Goal: Information Seeking & Learning: Understand process/instructions

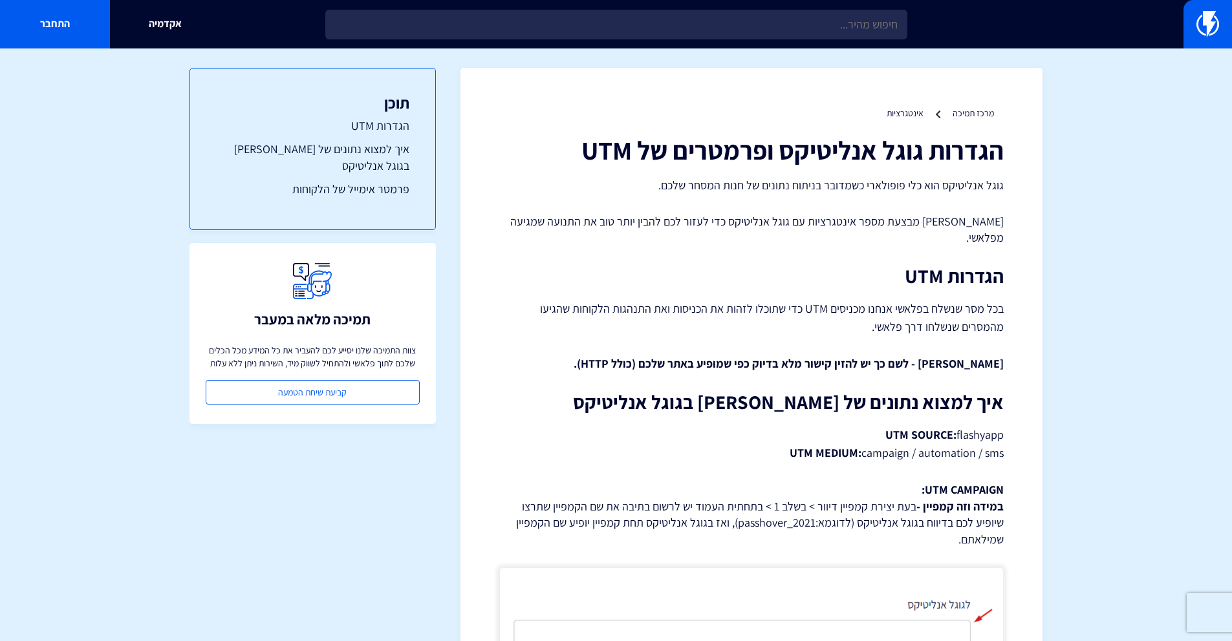
click at [964, 300] on p "בכל מסר שנשלח בפלאשי אנחנו מכניסים UTM כדי שתוכלו לזהות את הכניסות ואת התנהגות …" at bounding box center [751, 318] width 504 height 36
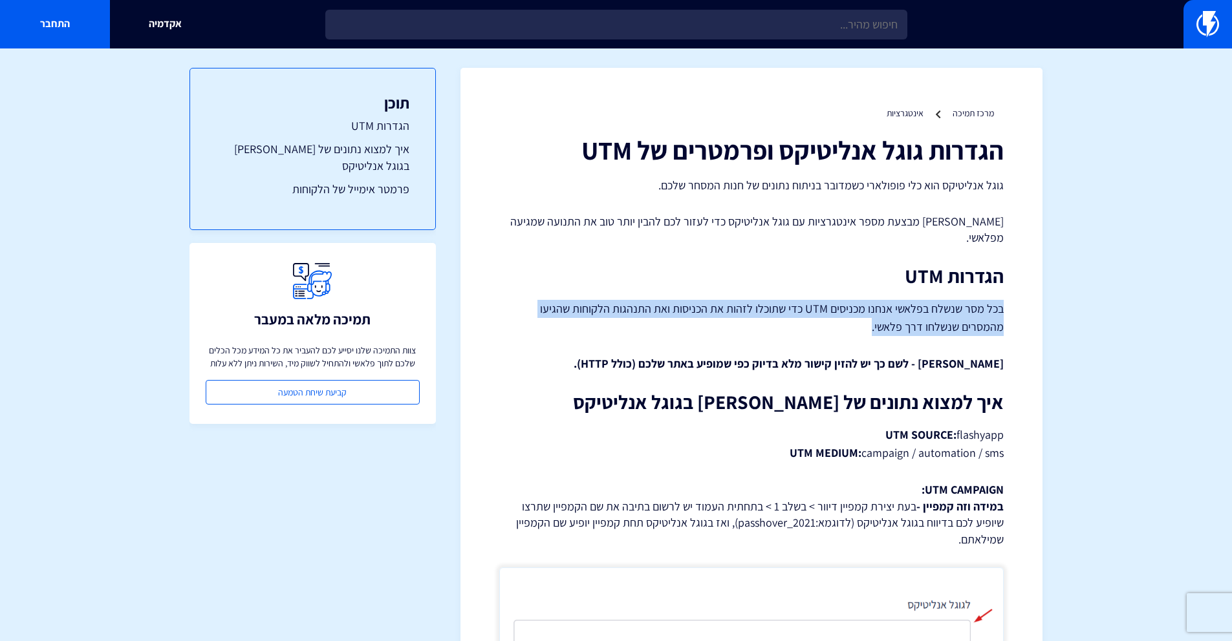
click at [964, 300] on p "בכל מסר שנשלח בפלאשי אנחנו מכניסים UTM כדי שתוכלו לזהות את הכניסות ואת התנהגות …" at bounding box center [751, 318] width 504 height 36
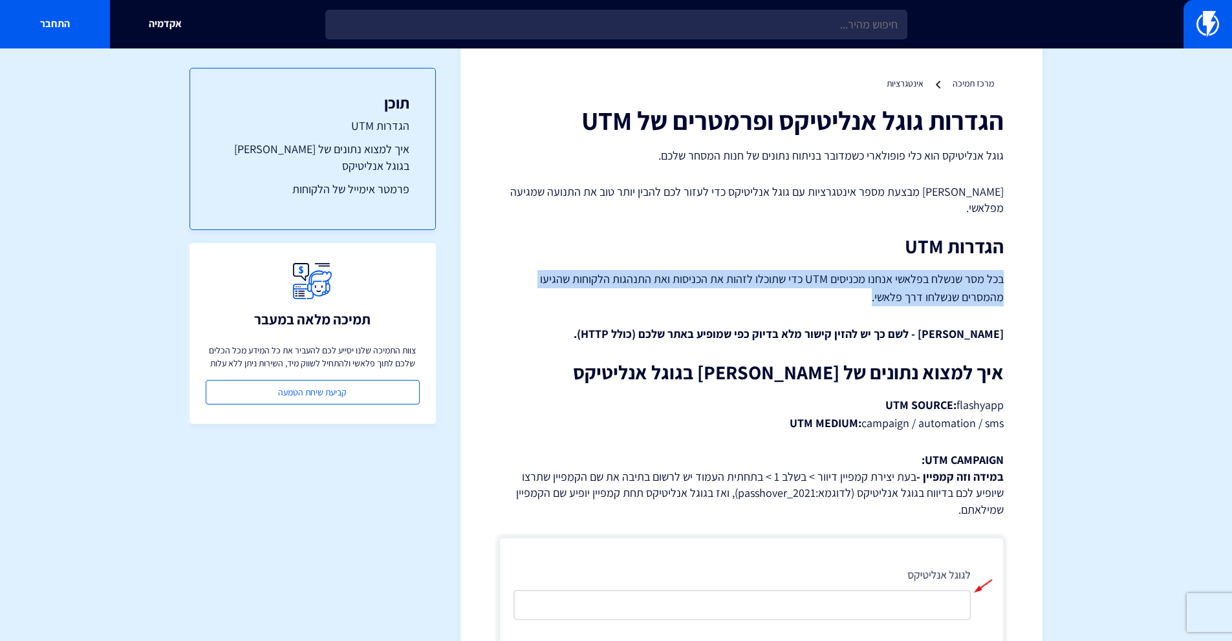
scroll to position [47, 0]
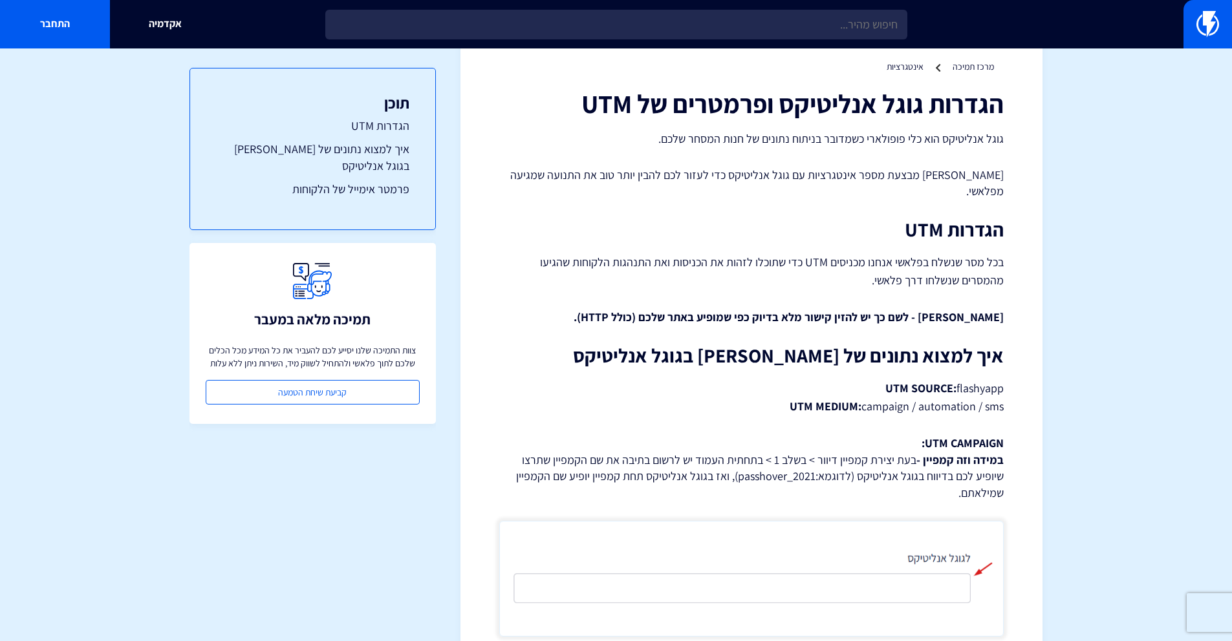
click at [846, 310] on strong "[PERSON_NAME] - לשם כך יש להזין קישור מלא בדיוק כפי שמופיע באתר שלכם (כולל HTTP…" at bounding box center [789, 317] width 430 height 15
click at [848, 350] on h2 "איך למצוא נתונים של [PERSON_NAME] בגוגל אנליטיקס" at bounding box center [751, 355] width 504 height 21
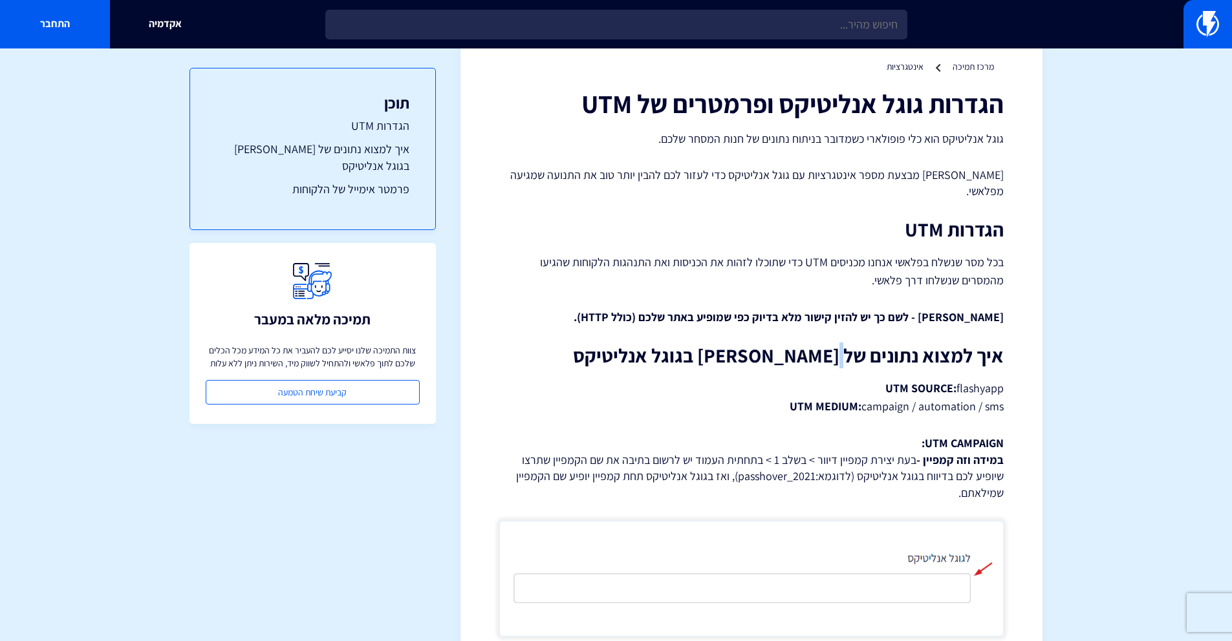
click at [848, 350] on h2 "איך למצוא נתונים של [PERSON_NAME] בגוגל אנליטיקס" at bounding box center [751, 355] width 504 height 21
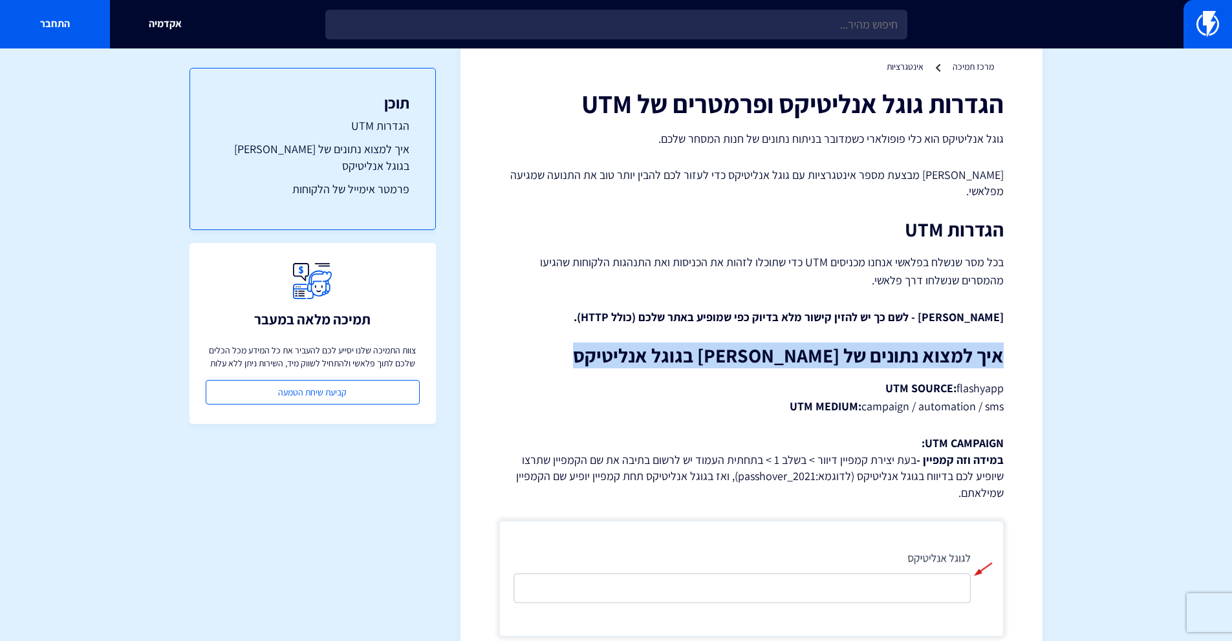
click at [848, 350] on h2 "איך למצוא נתונים של [PERSON_NAME] בגוגל אנליטיקס" at bounding box center [751, 355] width 504 height 21
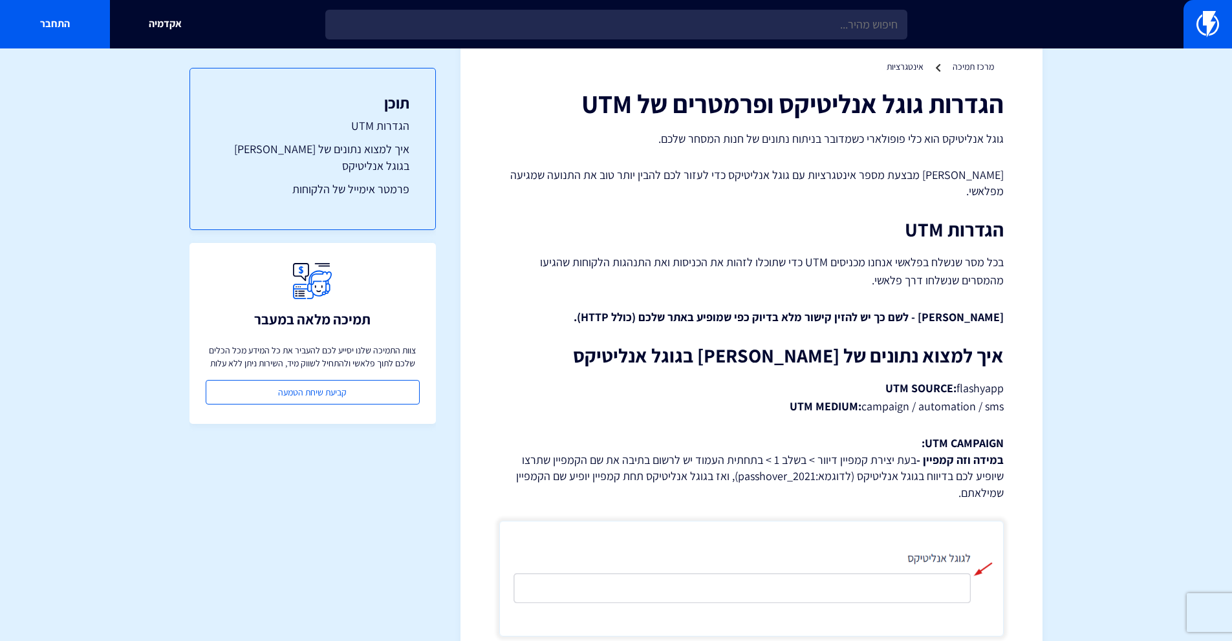
click at [921, 381] on strong "UTM SOURCE:" at bounding box center [920, 388] width 71 height 15
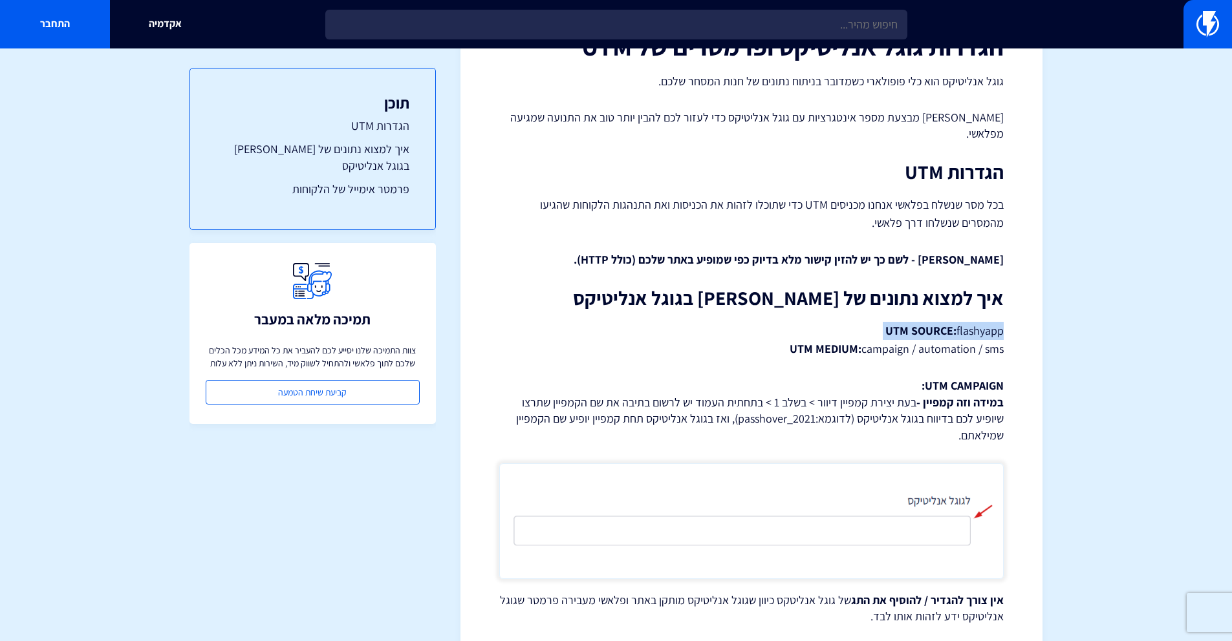
scroll to position [190, 0]
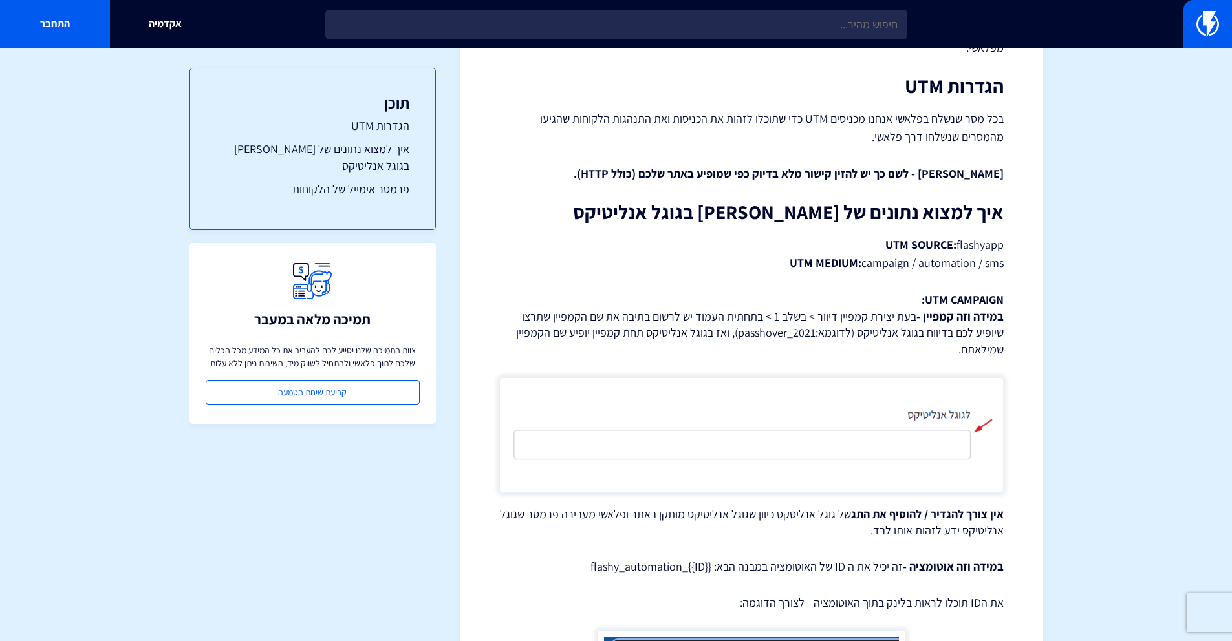
click at [908, 305] on p "UTM CAMPAIGN: במידה וזה קמפיין - בעת יצירת קמפיין דיוור > בשלב 1 > בתחתית העמוד…" at bounding box center [751, 325] width 504 height 67
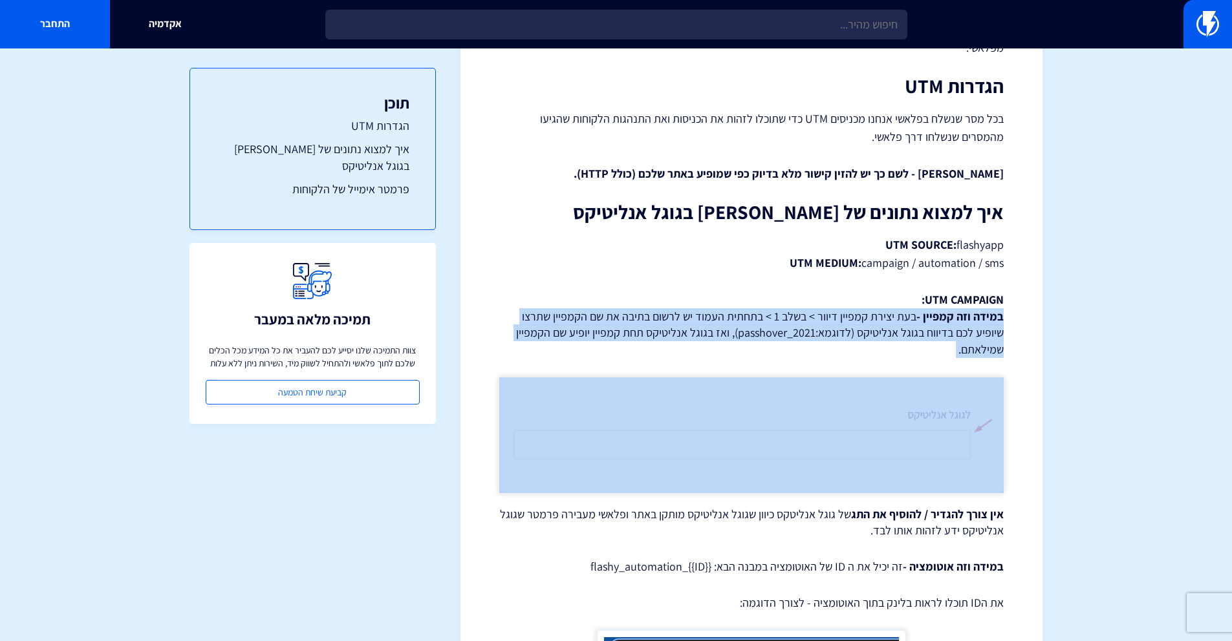
click at [908, 305] on p "UTM CAMPAIGN: במידה וזה קמפיין - בעת יצירת קמפיין דיוור > בשלב 1 > בתחתית העמוד…" at bounding box center [751, 325] width 504 height 67
click at [795, 310] on p "UTM CAMPAIGN: במידה וזה קמפיין - בעת יצירת קמפיין דיוור > בשלב 1 > בתחתית העמוד…" at bounding box center [751, 325] width 504 height 67
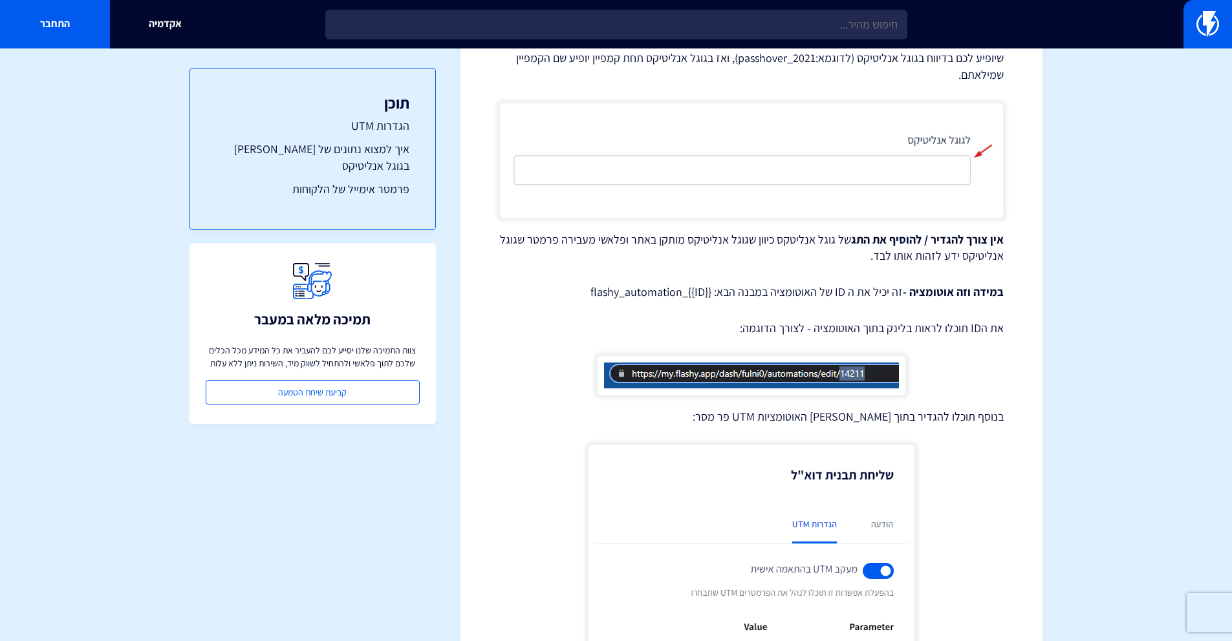
scroll to position [482, 0]
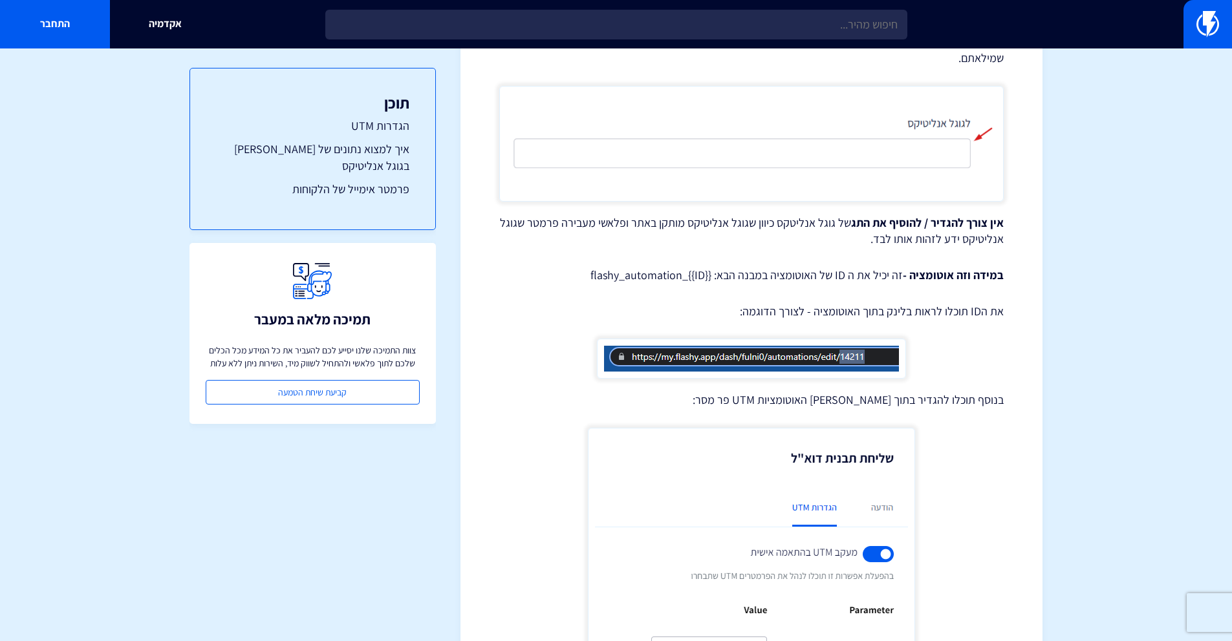
click at [901, 392] on p "בנוסף תוכלו להגדיר בתוך [PERSON_NAME] האוטומציות UTM פר מסר:" at bounding box center [751, 400] width 504 height 17
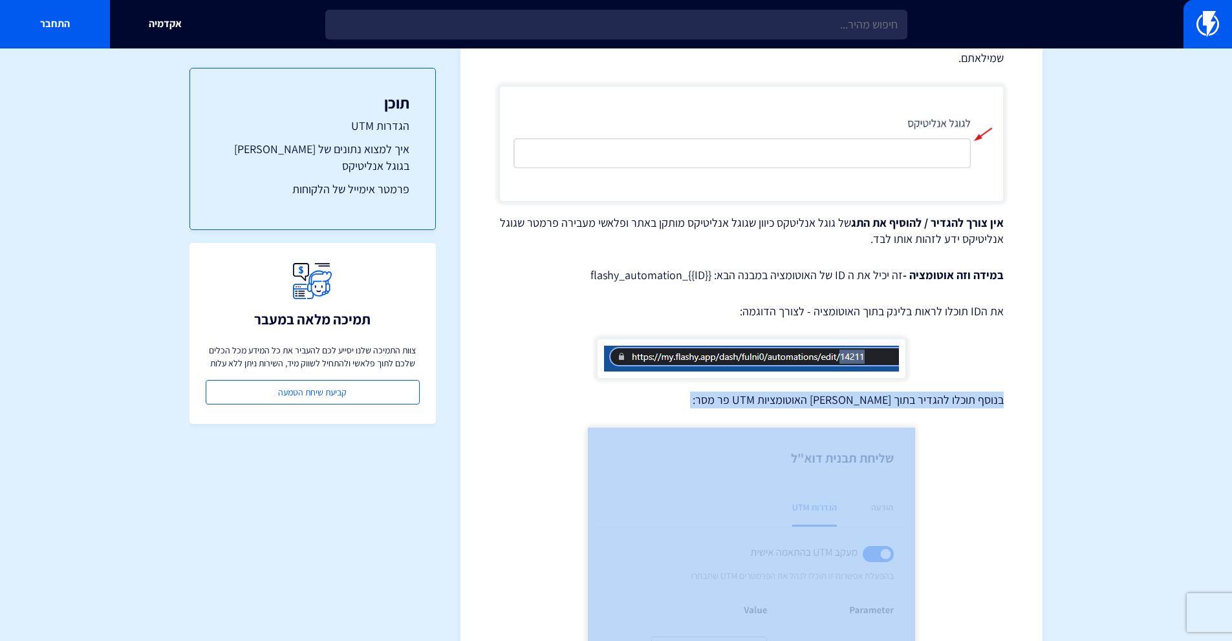
click at [901, 392] on p "בנוסף תוכלו להגדיר בתוך [PERSON_NAME] האוטומציות UTM פר מסר:" at bounding box center [751, 400] width 504 height 17
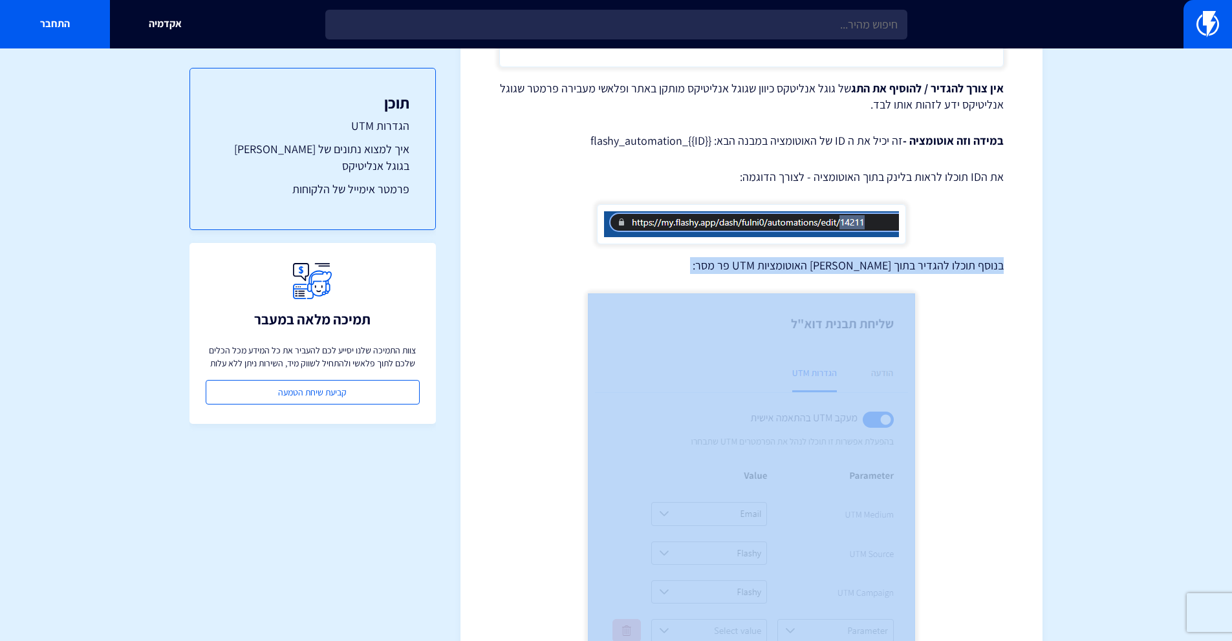
scroll to position [326, 0]
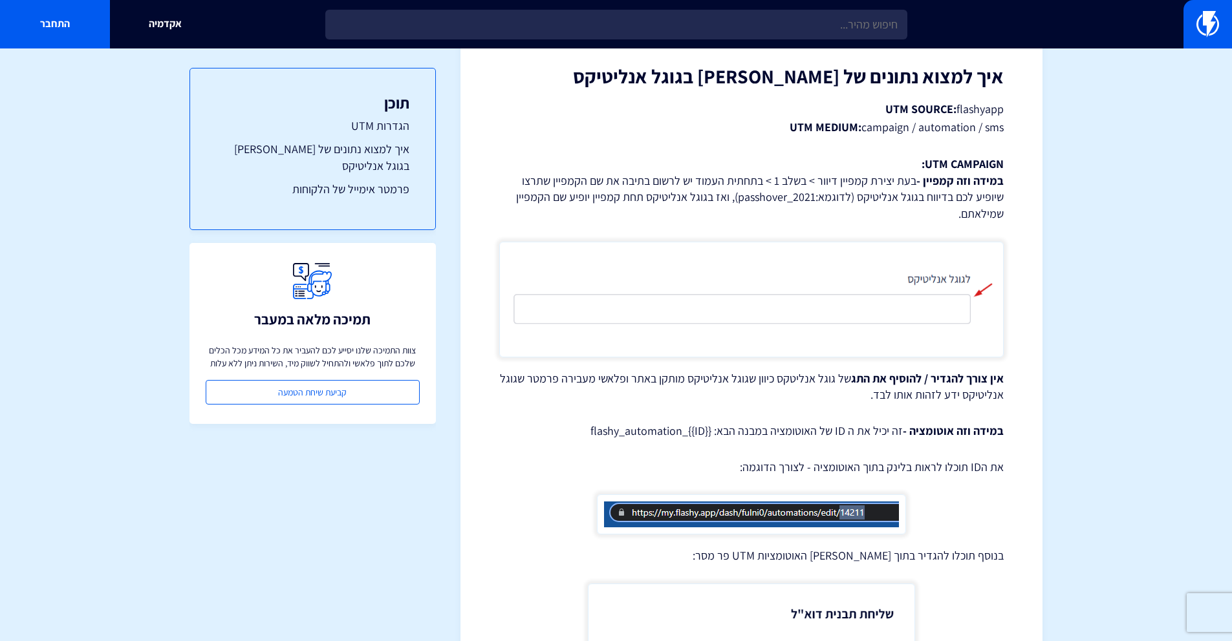
click at [923, 371] on strong "אין צורך להגדיר / להוסיף את התג" at bounding box center [927, 378] width 153 height 15
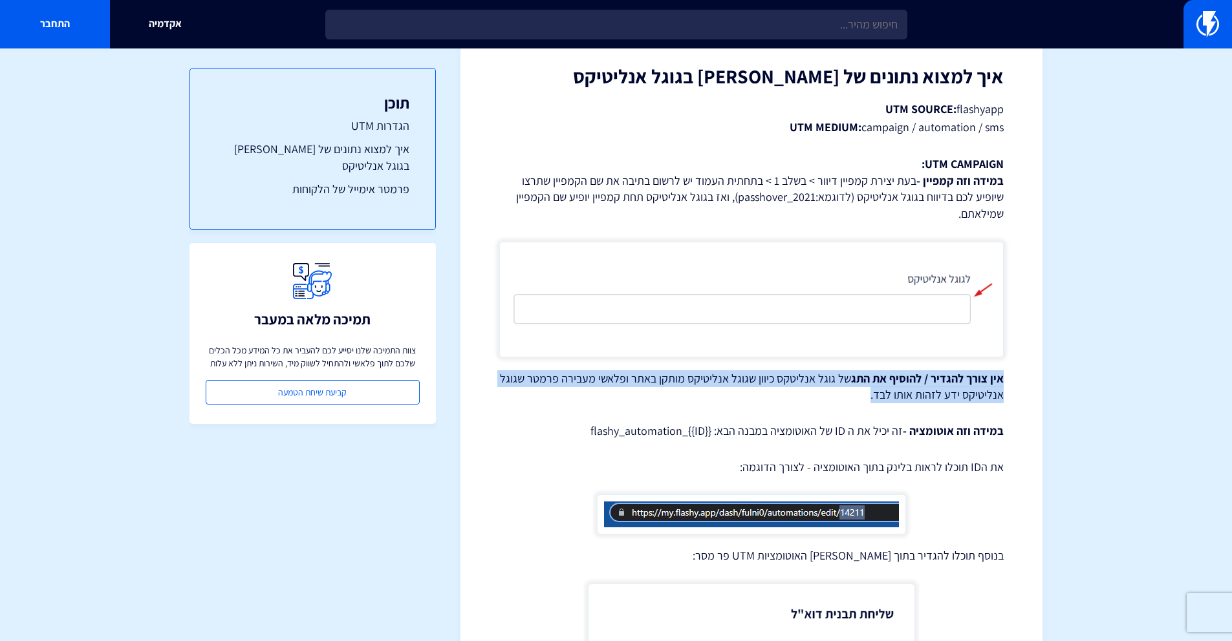
click at [923, 371] on strong "אין צורך להגדיר / להוסיף את התג" at bounding box center [927, 378] width 153 height 15
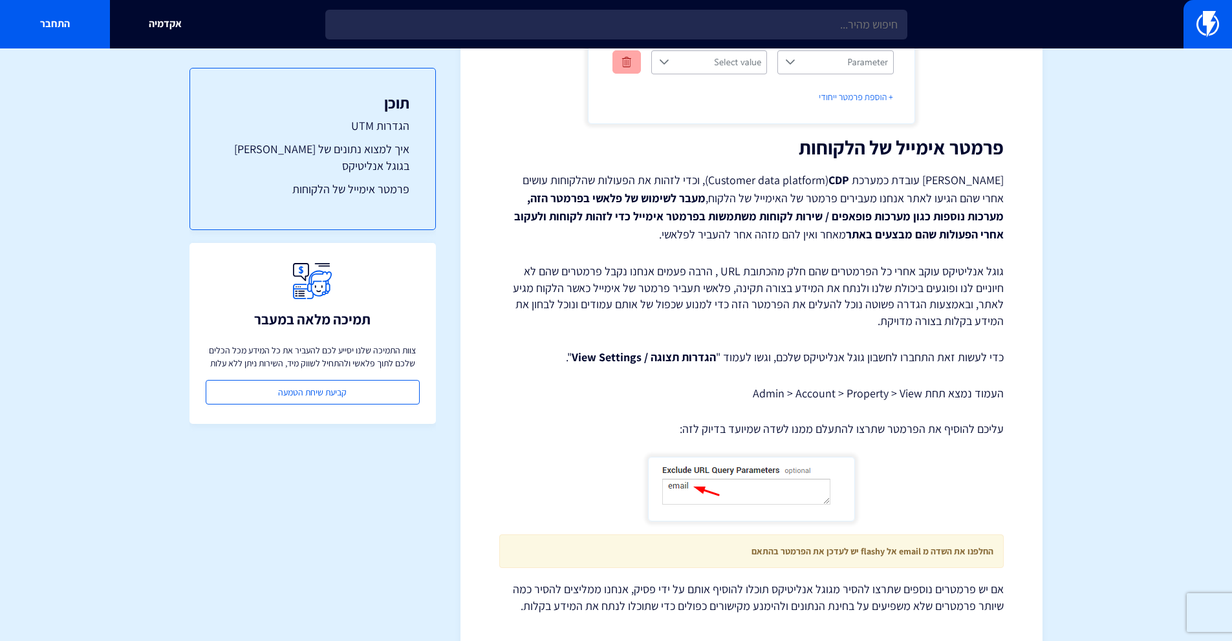
scroll to position [1219, 0]
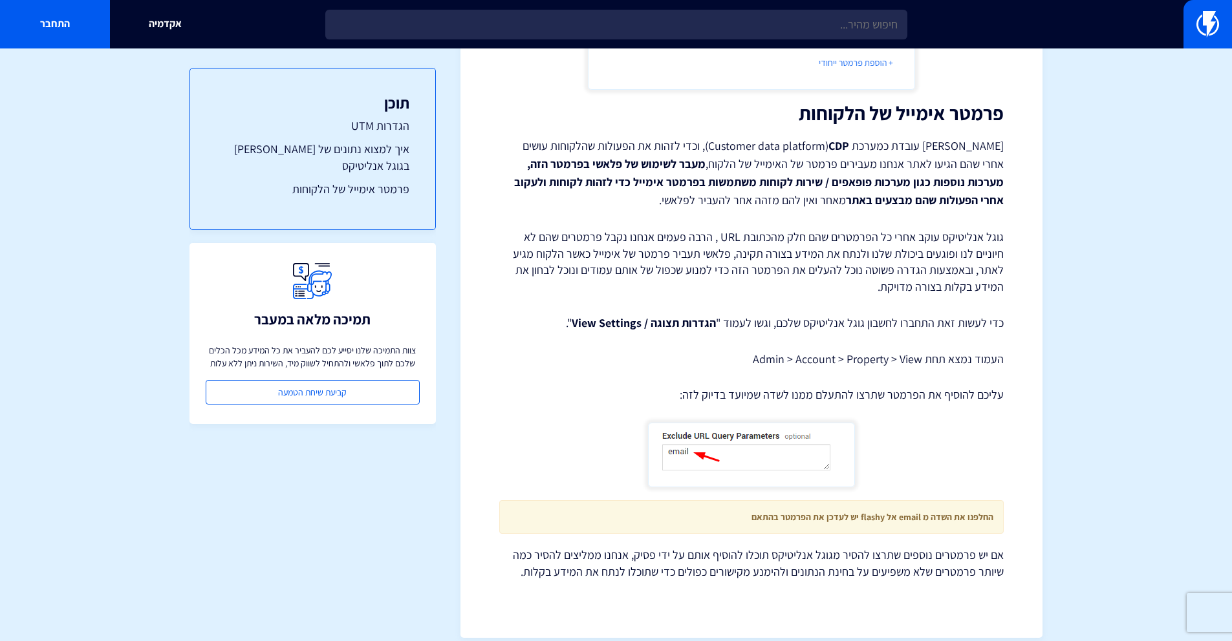
click at [949, 315] on p "כדי לעשות זאת התחברו לחשבון גוגל אנליטיקס שלכם, וגשו לעמוד " הגדרות תצוגה / Vie…" at bounding box center [751, 323] width 504 height 17
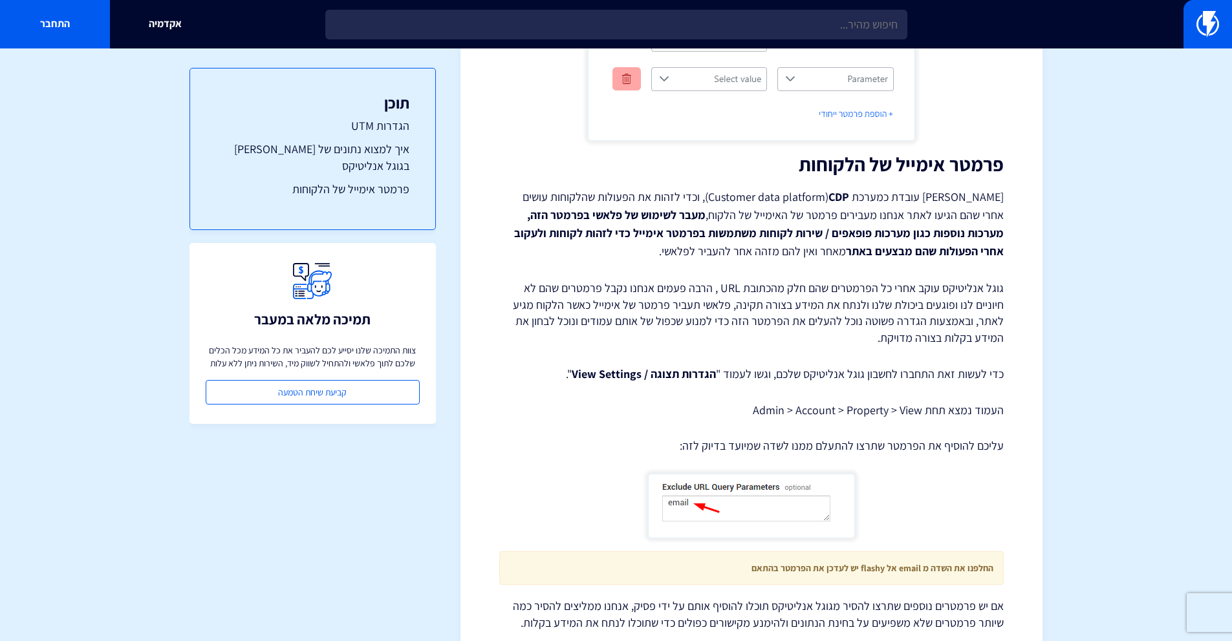
click at [957, 188] on p "פלאשי עובדת כמערכת Customer data platform) CDP ), וכדי לזהות את הפעולות שהלקוחו…" at bounding box center [751, 224] width 504 height 72
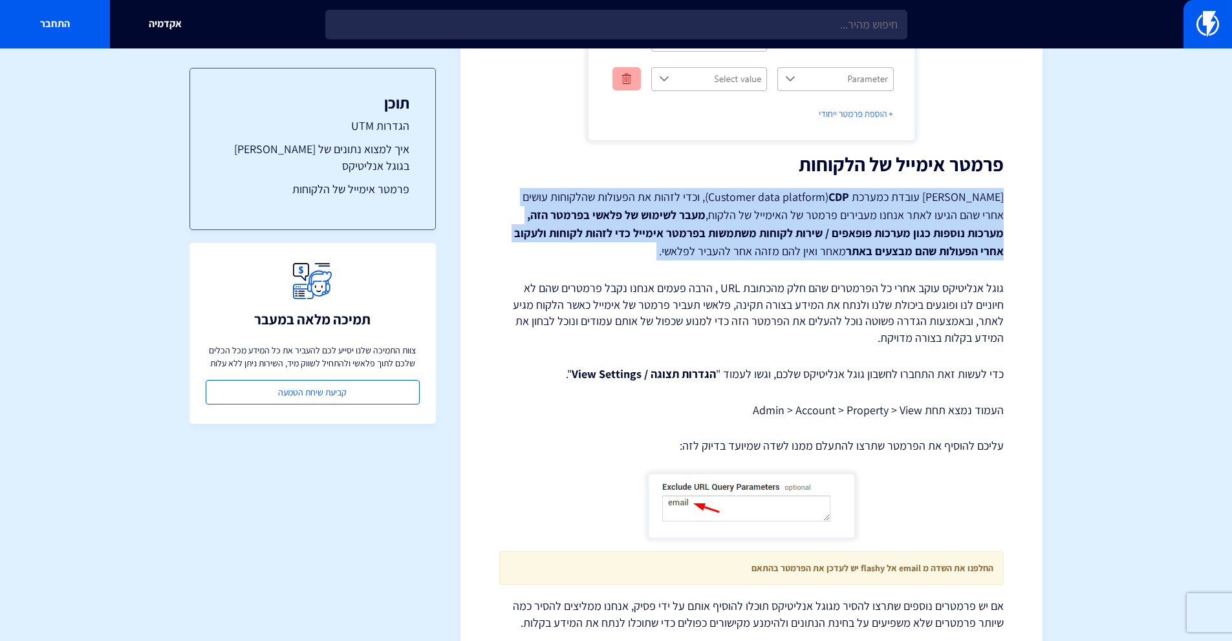
click at [957, 188] on p "פלאשי עובדת כמערכת Customer data platform) CDP ), וכדי לזהות את הפעולות שהלקוחו…" at bounding box center [751, 224] width 504 height 72
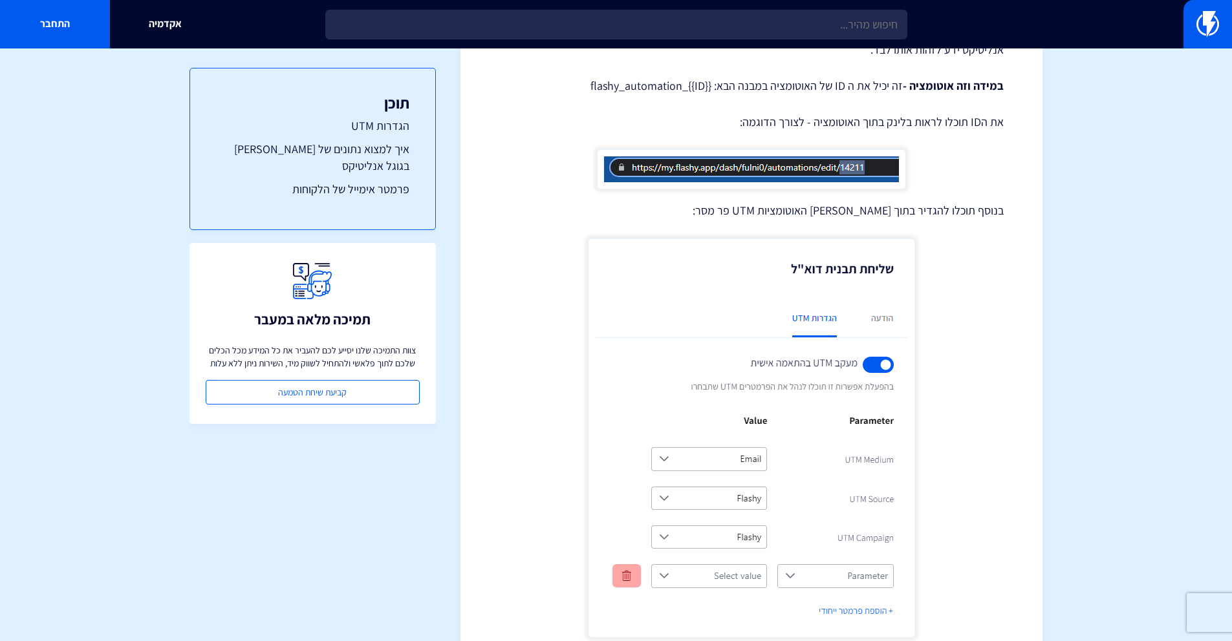
scroll to position [483, 0]
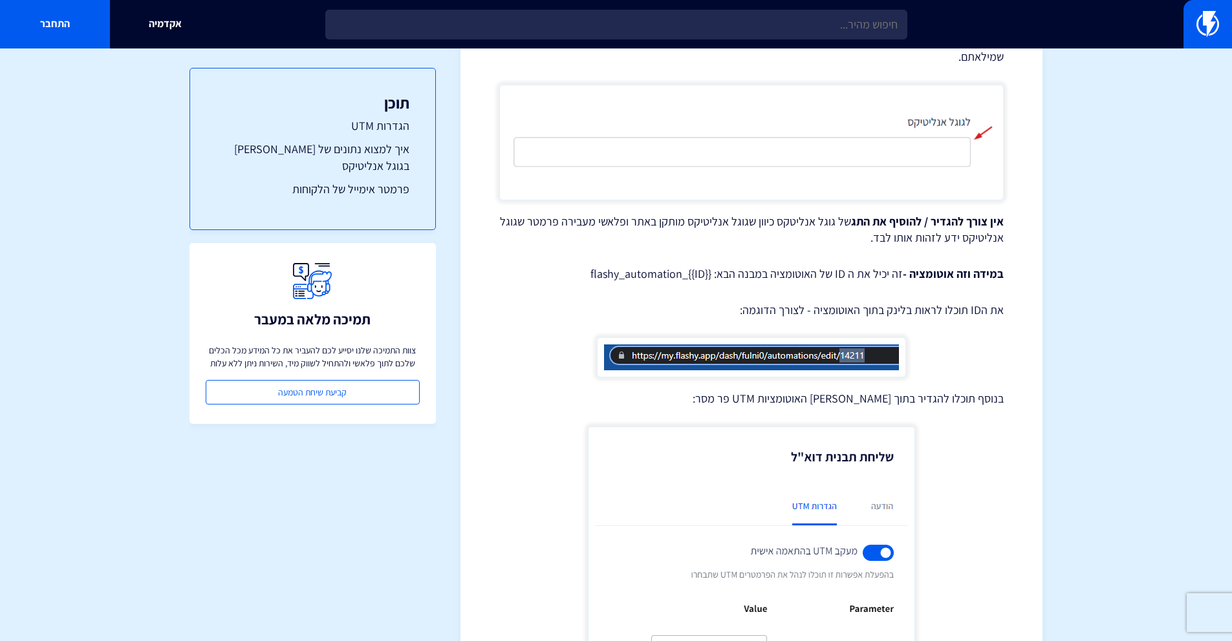
click at [892, 302] on p "את הID תוכלו לראות בלינק בתוך האוטומציה - לצורך הדוגמה:" at bounding box center [751, 310] width 504 height 17
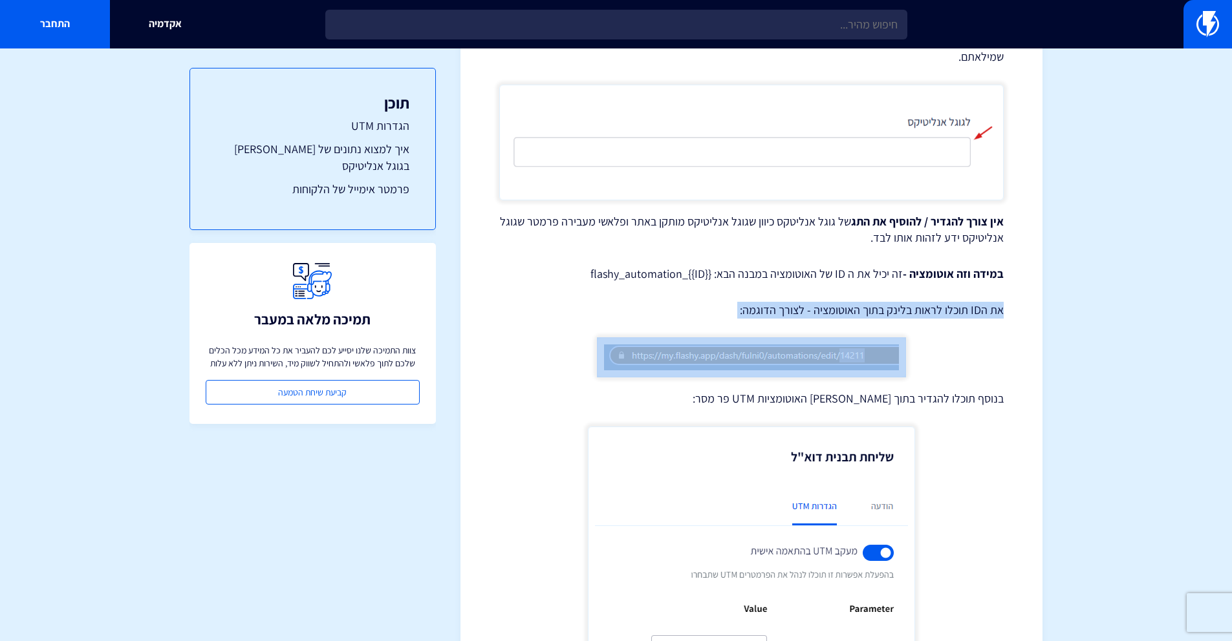
click at [892, 302] on p "את הID תוכלו לראות בלינק בתוך האוטומציה - לצורך הדוגמה:" at bounding box center [751, 310] width 504 height 17
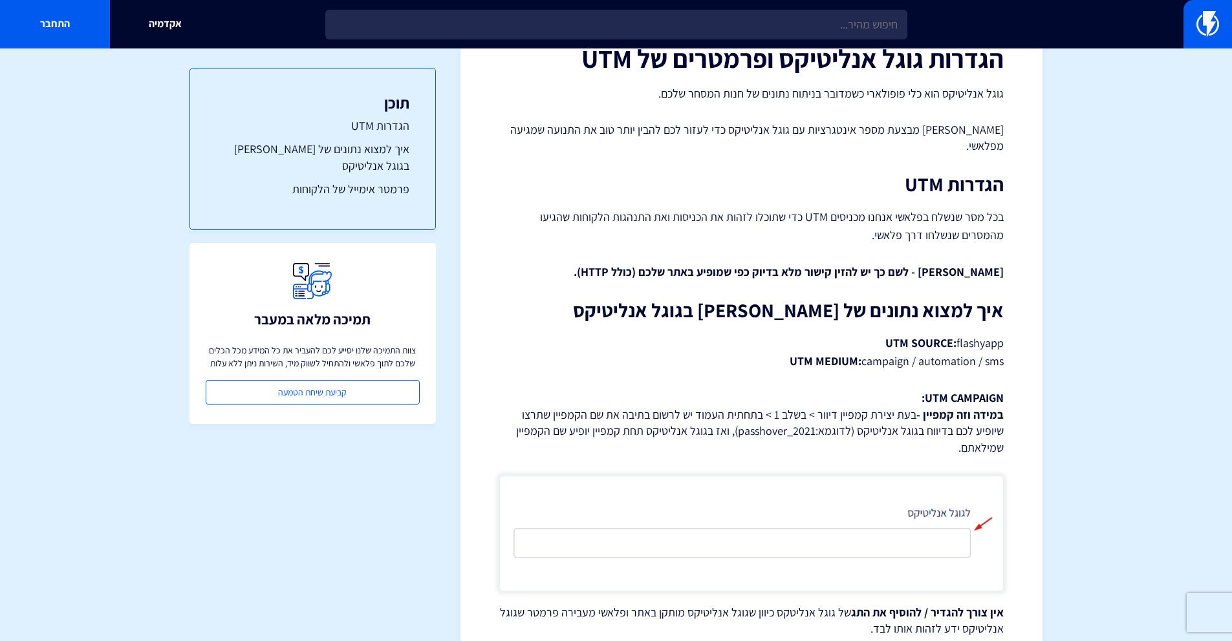
scroll to position [109, 0]
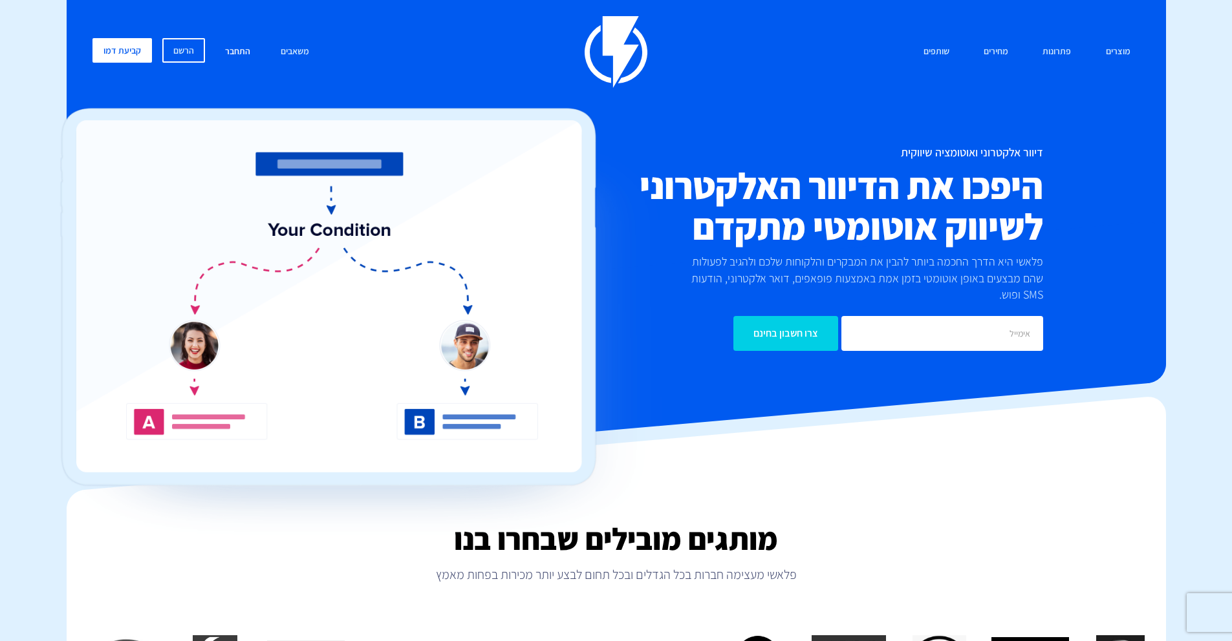
click at [231, 51] on link "התחבר" at bounding box center [237, 52] width 45 height 28
